Goal: Transaction & Acquisition: Download file/media

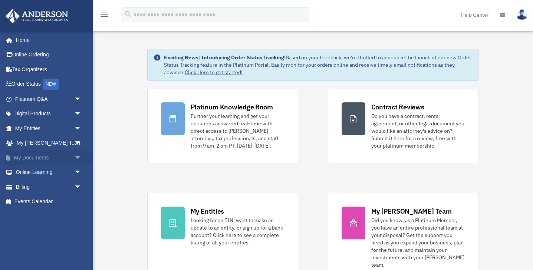
click at [53, 156] on link "My Documents arrow_drop_down" at bounding box center [49, 157] width 88 height 15
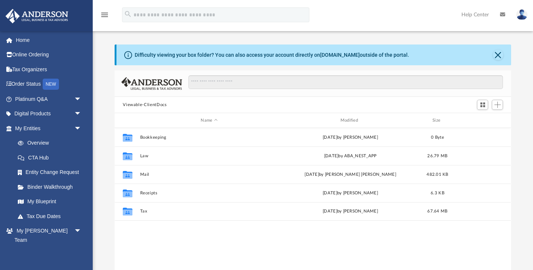
scroll to position [169, 396]
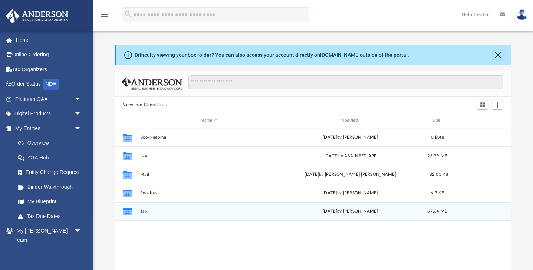
click at [141, 211] on button "Tax" at bounding box center [209, 211] width 138 height 5
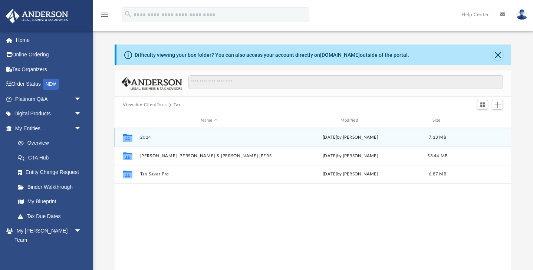
click at [145, 136] on button "2024" at bounding box center [209, 137] width 138 height 5
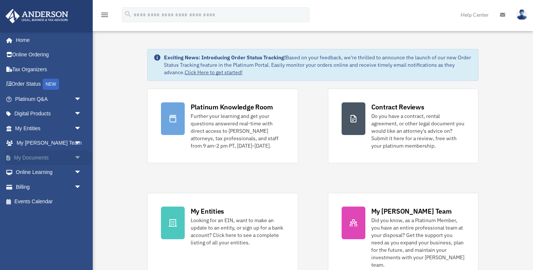
click at [66, 156] on link "My Documents arrow_drop_down" at bounding box center [49, 157] width 88 height 15
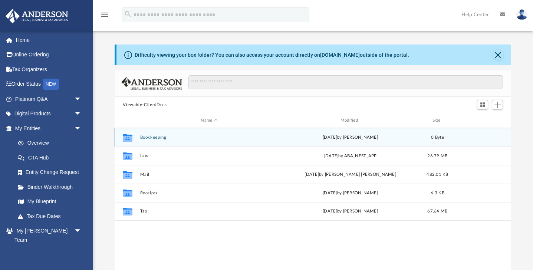
scroll to position [169, 396]
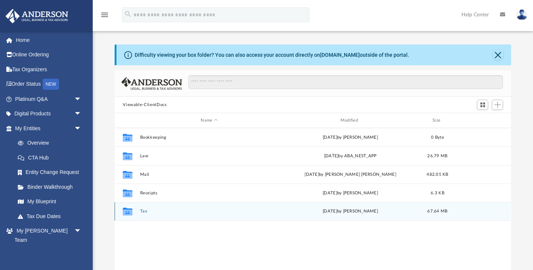
click at [142, 211] on button "Tax" at bounding box center [209, 211] width 138 height 5
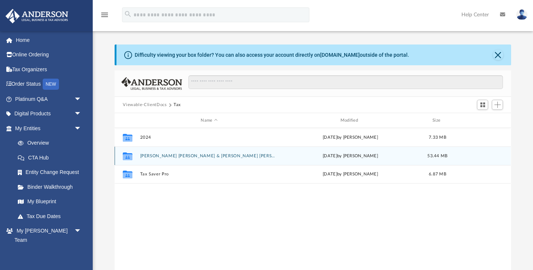
click at [157, 156] on button "[PERSON_NAME] [PERSON_NAME] & [PERSON_NAME] [PERSON_NAME]" at bounding box center [209, 156] width 138 height 5
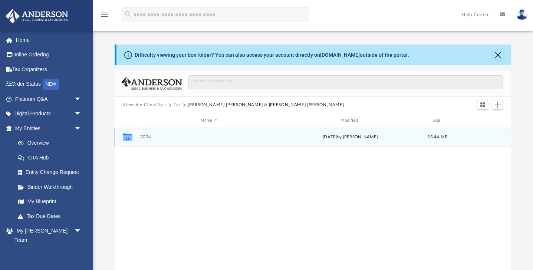
click at [144, 137] on button "2024" at bounding box center [209, 137] width 138 height 5
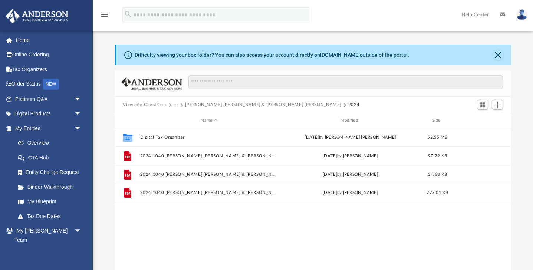
click at [150, 106] on button "Viewable-ClientDocs" at bounding box center [145, 105] width 44 height 7
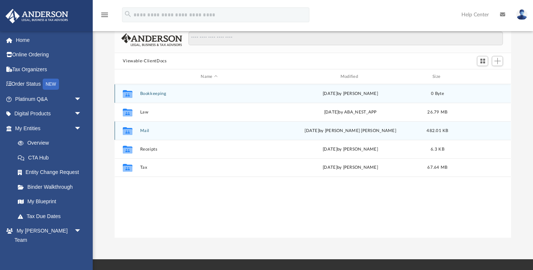
scroll to position [36, 0]
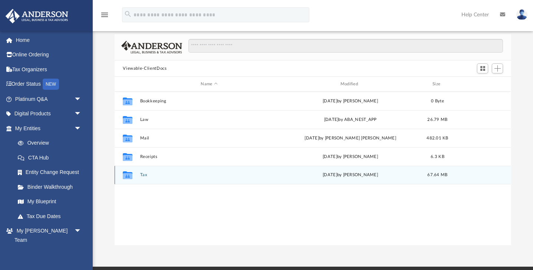
click at [143, 174] on button "Tax" at bounding box center [209, 174] width 138 height 5
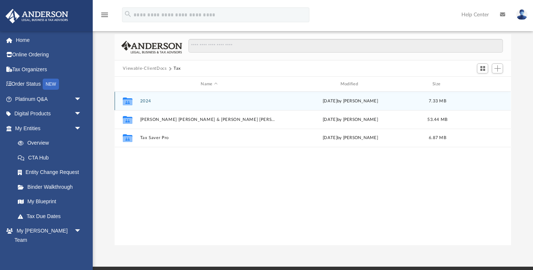
click at [149, 100] on button "2024" at bounding box center [209, 101] width 138 height 5
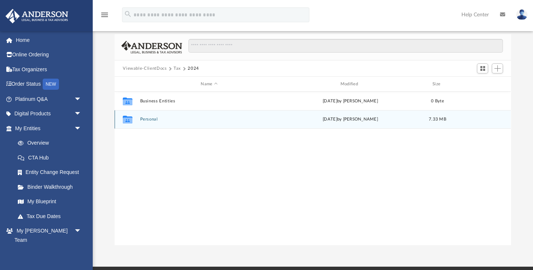
click at [151, 119] on button "Personal" at bounding box center [209, 119] width 138 height 5
click at [174, 118] on button "2024 1040 [PERSON_NAME] [PERSON_NAME] & [PERSON_NAME] [PERSON_NAME] - Completed…" at bounding box center [209, 119] width 138 height 5
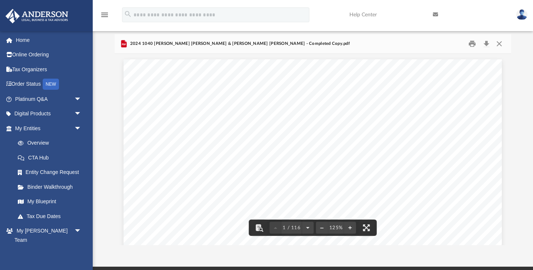
scroll to position [0, 0]
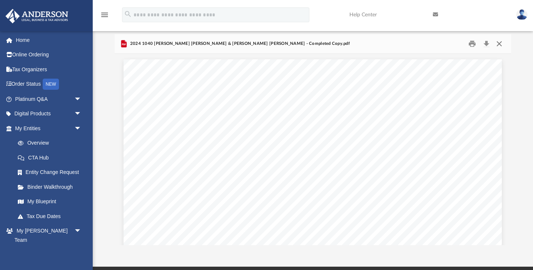
click at [499, 42] on button "Close" at bounding box center [498, 43] width 13 height 11
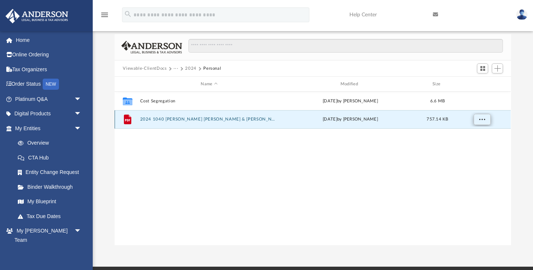
click at [485, 122] on button "More options" at bounding box center [481, 119] width 17 height 11
click at [479, 146] on li "Download" at bounding box center [476, 146] width 22 height 8
click at [187, 69] on button "2024" at bounding box center [190, 68] width 11 height 7
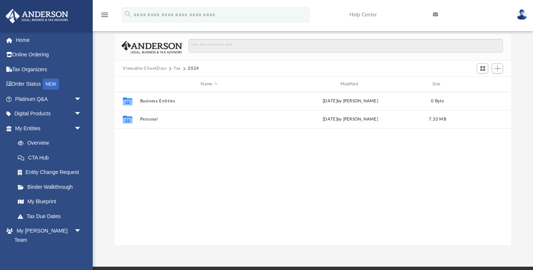
click at [178, 69] on button "Tax" at bounding box center [177, 68] width 7 height 7
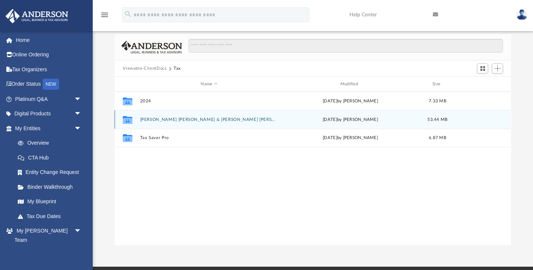
click at [168, 120] on button "[PERSON_NAME] [PERSON_NAME] & [PERSON_NAME] [PERSON_NAME]" at bounding box center [209, 119] width 138 height 5
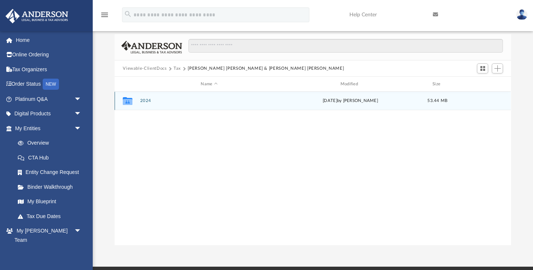
click at [151, 102] on button "2024" at bounding box center [209, 100] width 138 height 5
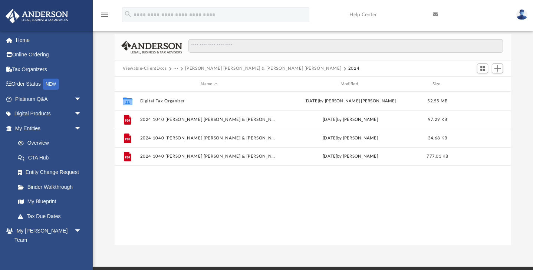
click at [190, 69] on button "[PERSON_NAME] [PERSON_NAME] & [PERSON_NAME] [PERSON_NAME]" at bounding box center [263, 68] width 156 height 7
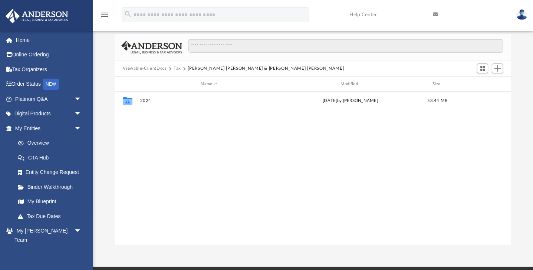
click at [176, 67] on button "Tax" at bounding box center [177, 68] width 7 height 7
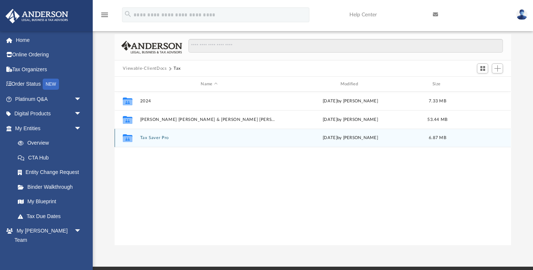
click at [163, 137] on button "Tax Saver Pro" at bounding box center [209, 137] width 138 height 5
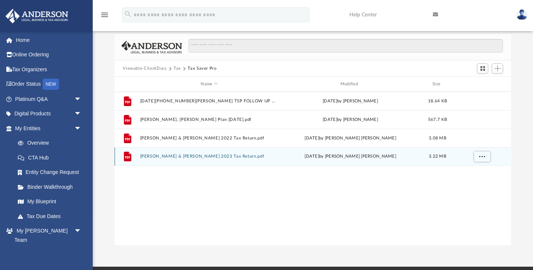
click at [204, 158] on button "[PERSON_NAME] & [PERSON_NAME] 2023 Tax Return.pdf" at bounding box center [209, 156] width 138 height 5
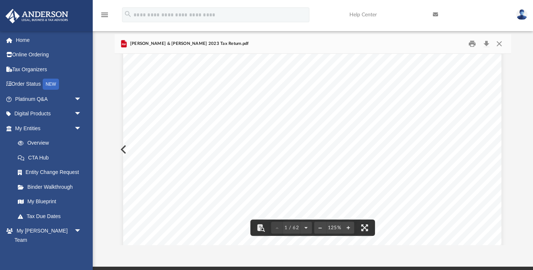
scroll to position [181, 0]
click at [497, 46] on button "Close" at bounding box center [498, 43] width 13 height 11
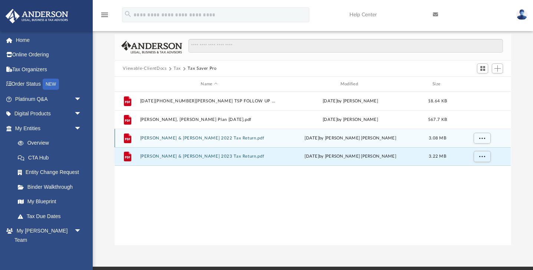
click at [210, 135] on div "File [PERSON_NAME] & [PERSON_NAME] 2022 Tax Return.pdf [DATE] by [PERSON_NAME] …" at bounding box center [313, 138] width 396 height 19
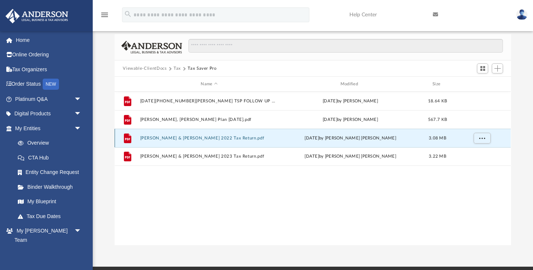
click at [235, 138] on button "[PERSON_NAME] & [PERSON_NAME] 2022 Tax Return.pdf" at bounding box center [209, 138] width 138 height 5
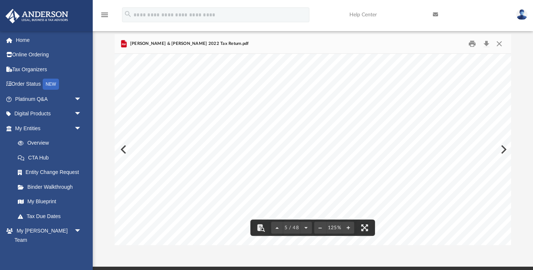
scroll to position [1306, 1]
click at [499, 44] on button "Close" at bounding box center [498, 43] width 13 height 11
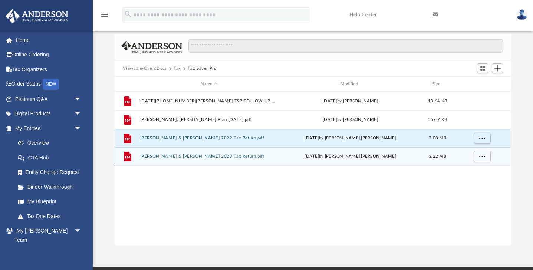
click at [261, 156] on button "[PERSON_NAME] & [PERSON_NAME] 2023 Tax Return.pdf" at bounding box center [209, 156] width 138 height 5
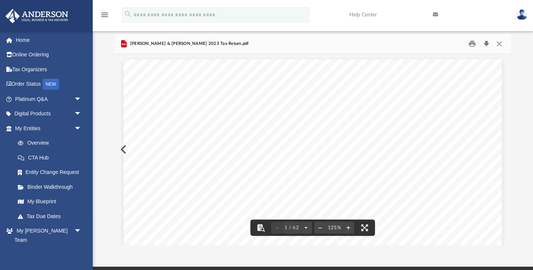
click at [486, 45] on button "Download" at bounding box center [485, 43] width 13 height 11
click at [501, 44] on button "Close" at bounding box center [498, 43] width 13 height 11
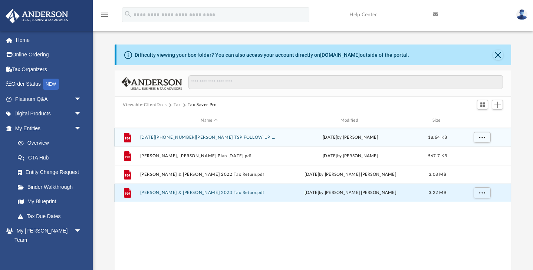
scroll to position [0, 0]
